Goal: Task Accomplishment & Management: Manage account settings

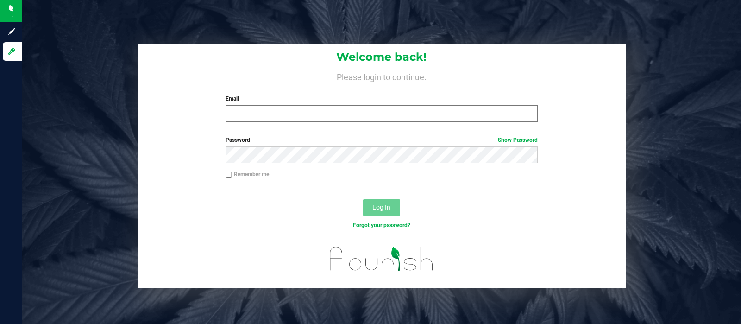
drag, startPoint x: 342, startPoint y: 105, endPoint x: 339, endPoint y: 120, distance: 15.9
click at [339, 120] on div "Email Required Please format your email correctly." at bounding box center [382, 107] width 326 height 27
click at [339, 120] on input "Email" at bounding box center [382, 113] width 312 height 17
type input "w"
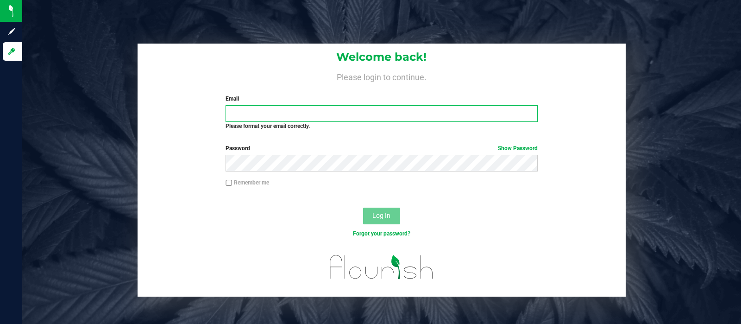
type input "w"
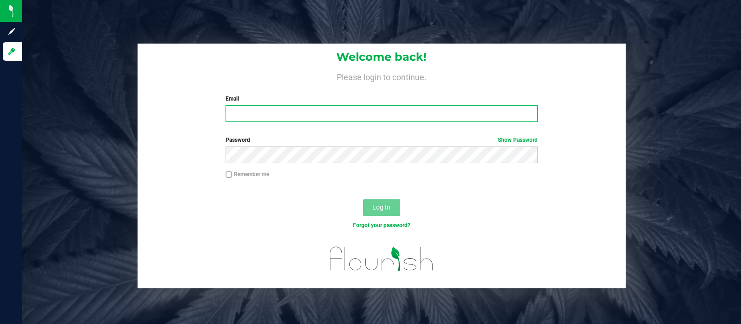
type input "w"
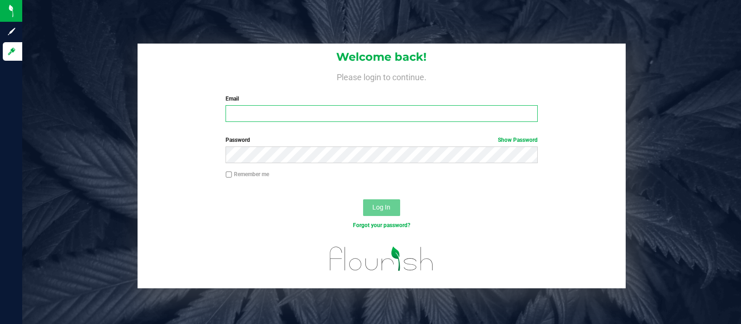
type input "w"
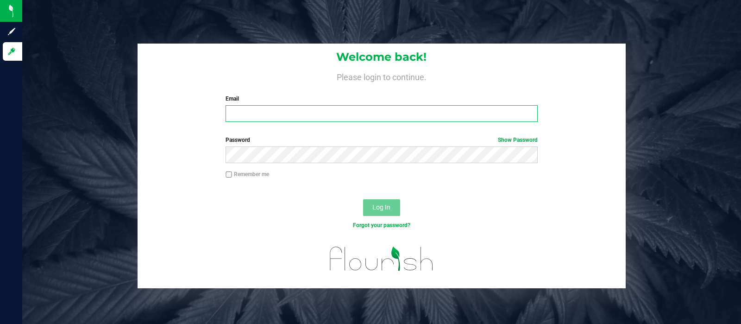
type input "w"
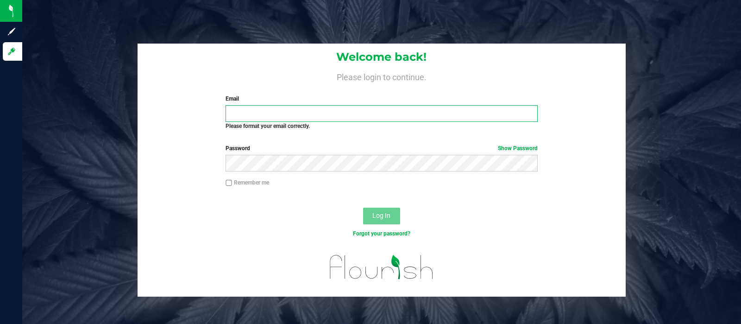
type input "w"
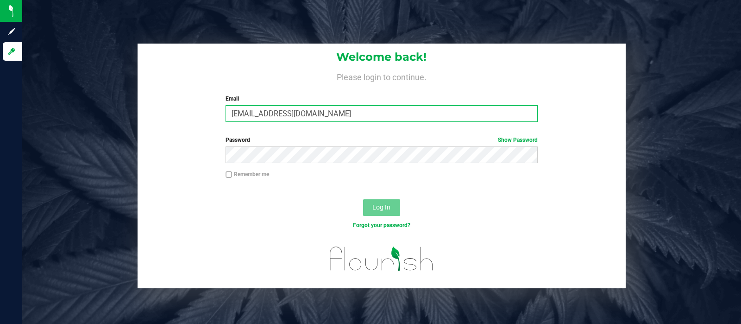
type input "[EMAIL_ADDRESS][DOMAIN_NAME]"
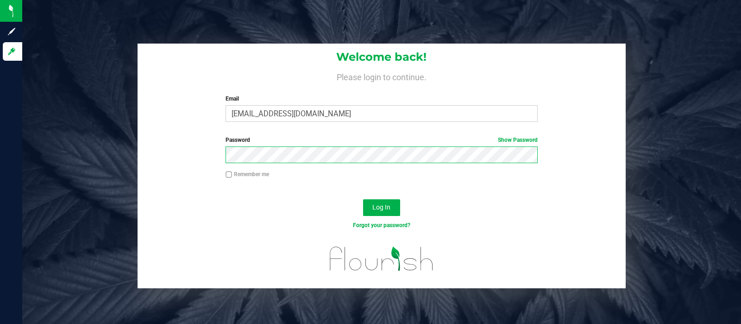
click at [363, 199] on button "Log In" at bounding box center [381, 207] width 37 height 17
